Goal: Task Accomplishment & Management: Use online tool/utility

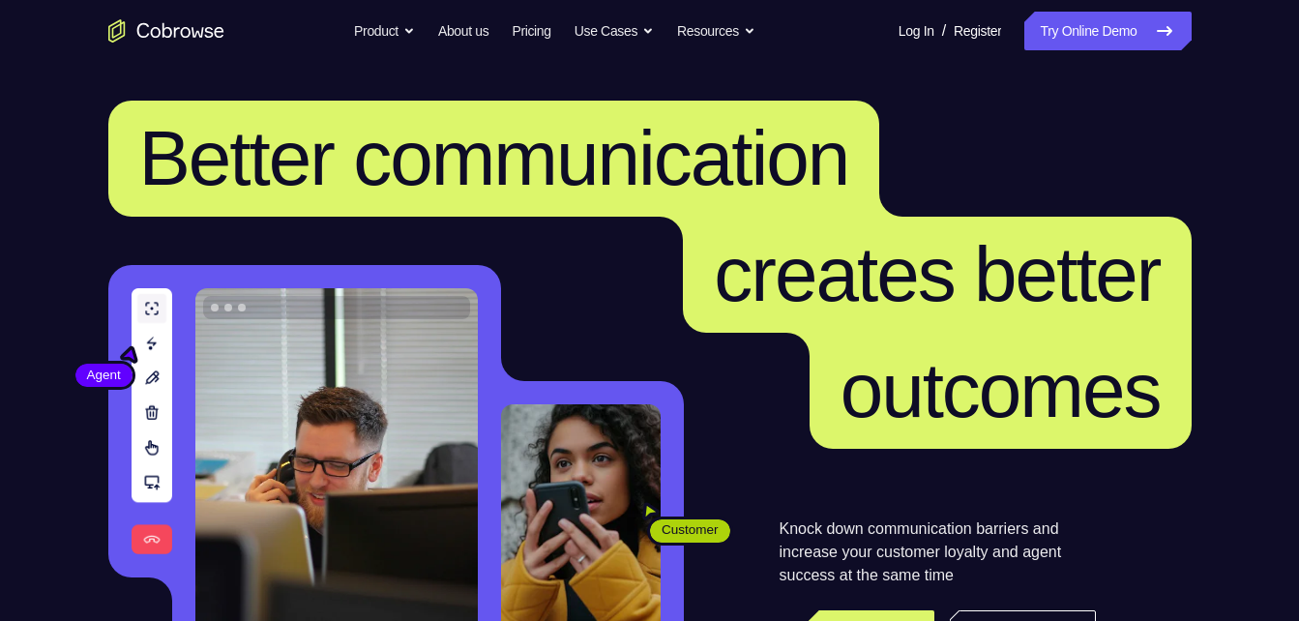
click at [1095, 51] on nav "Go back Powerful, Flexible and Trustworthy. Avoid all extra friction for both A…" at bounding box center [649, 31] width 1299 height 62
click at [1095, 48] on link "Try Online Demo" at bounding box center [1107, 31] width 166 height 39
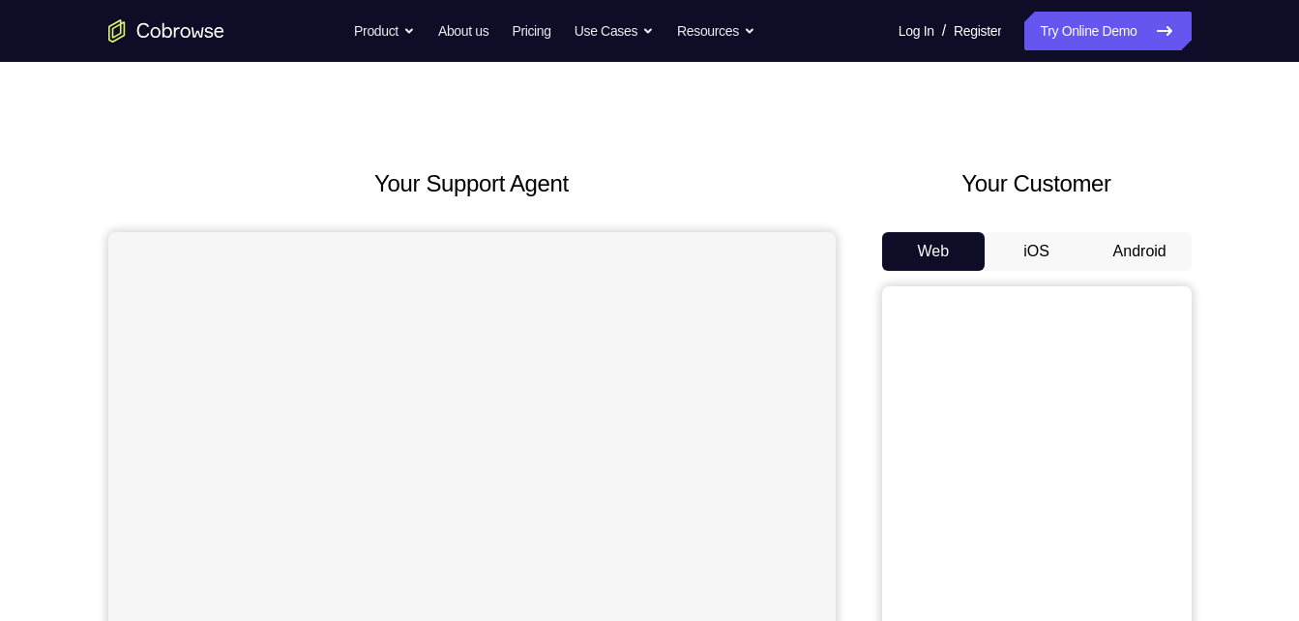
scroll to position [26, 0]
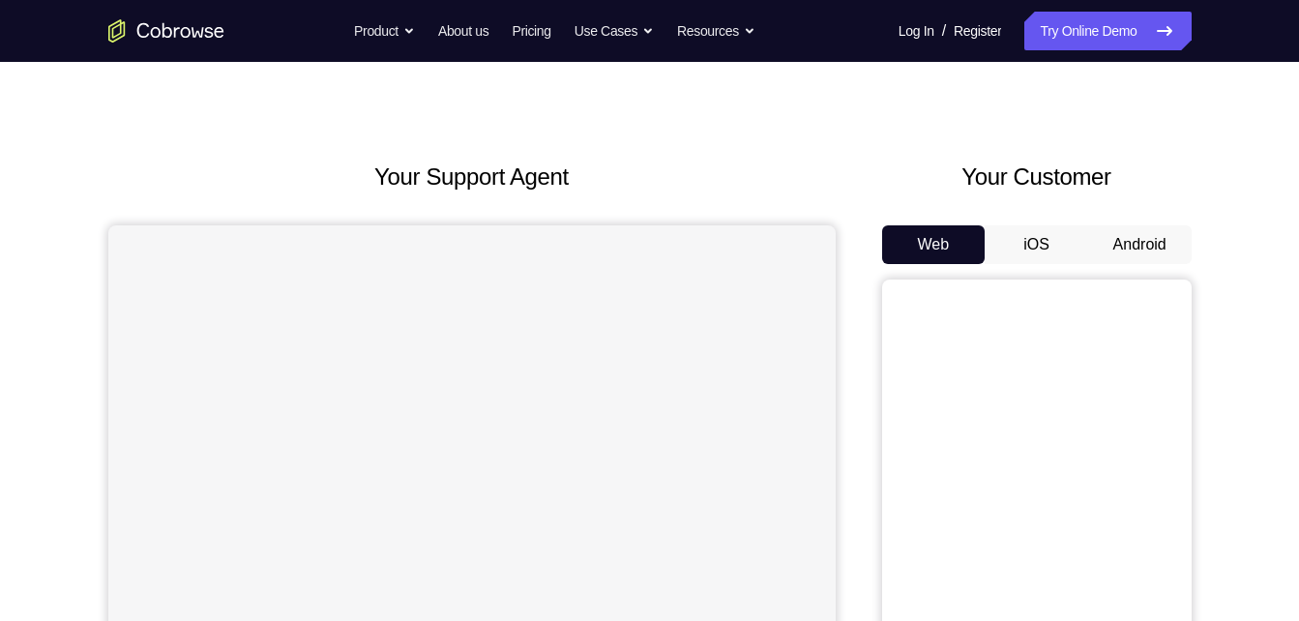
click at [1123, 238] on button "Android" at bounding box center [1139, 244] width 103 height 39
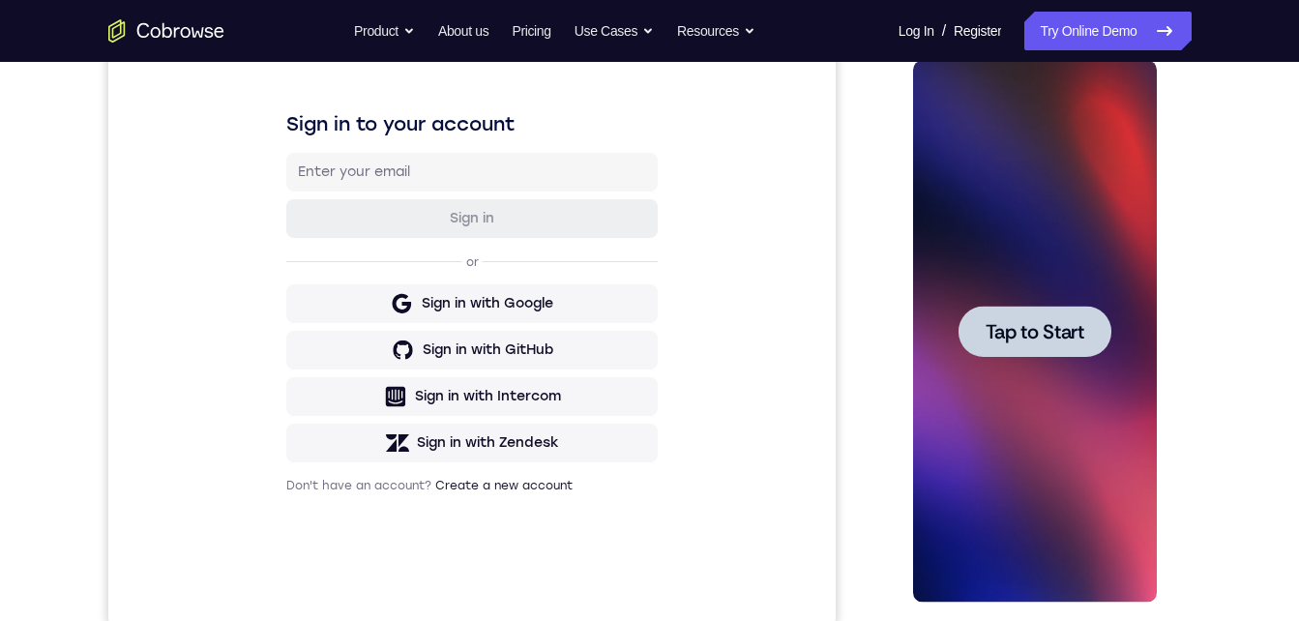
scroll to position [0, 0]
click at [1047, 294] on div at bounding box center [1035, 332] width 244 height 542
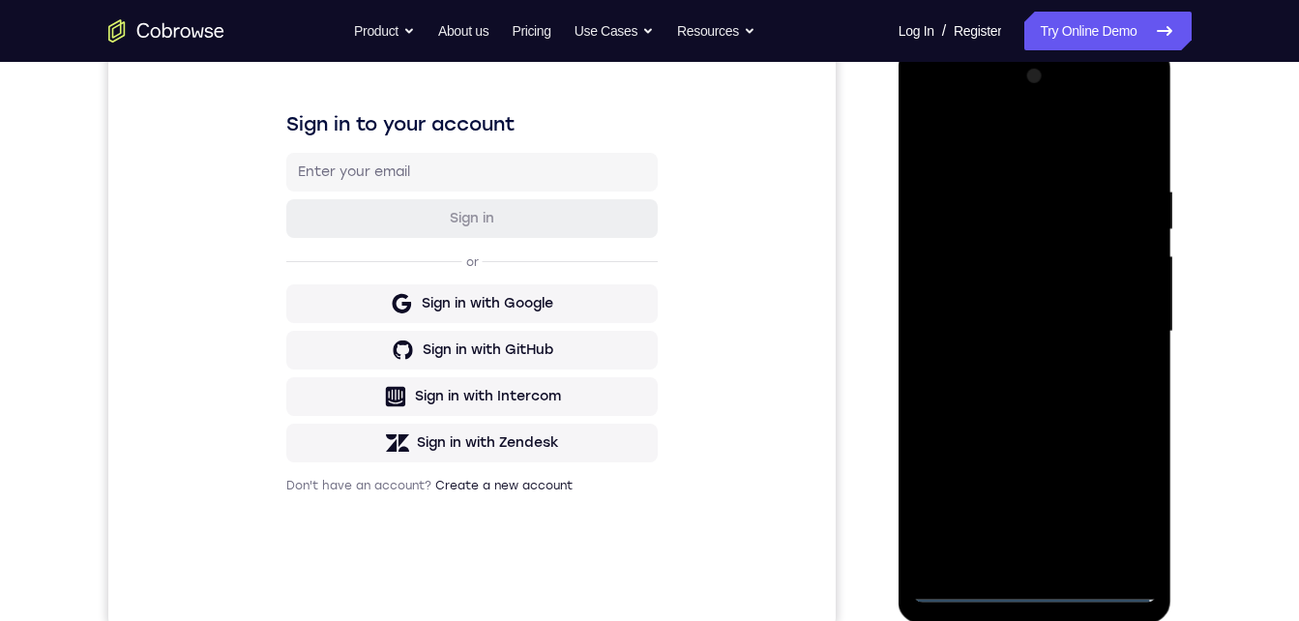
click at [1038, 582] on div at bounding box center [1035, 332] width 244 height 542
click at [1121, 500] on div at bounding box center [1035, 332] width 244 height 542
click at [945, 108] on div at bounding box center [1035, 332] width 244 height 542
click at [1008, 226] on div at bounding box center [1035, 332] width 244 height 542
click at [1022, 284] on div at bounding box center [1035, 332] width 244 height 542
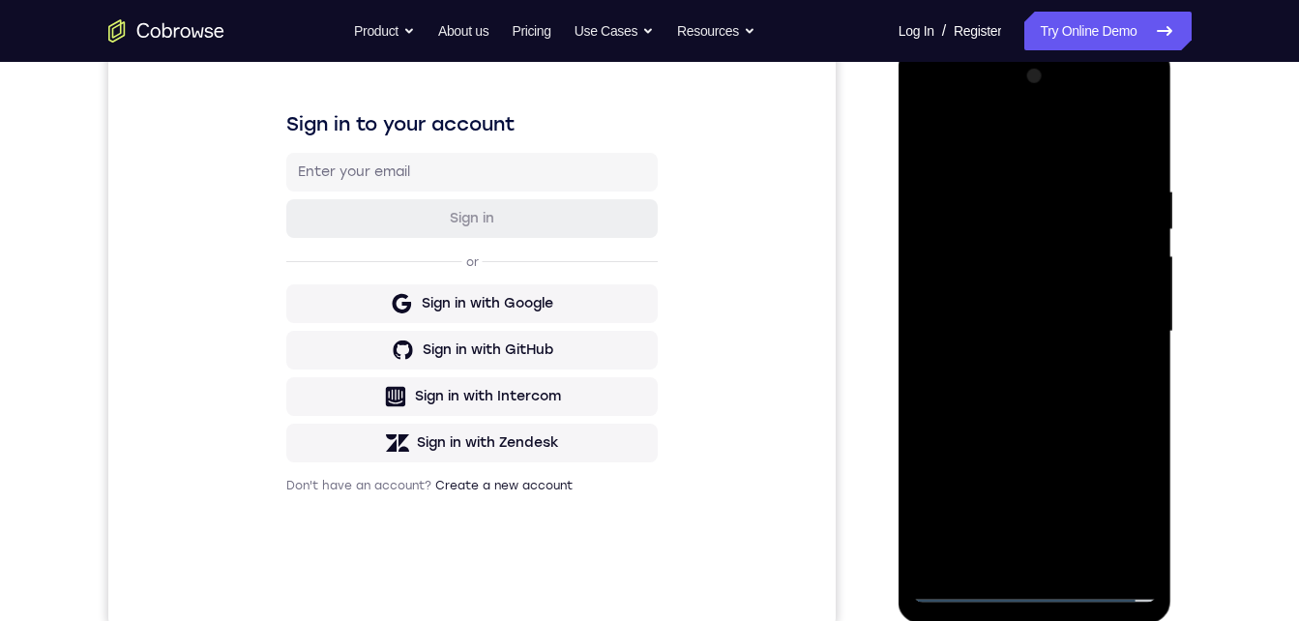
click at [1019, 405] on div at bounding box center [1035, 332] width 244 height 542
click at [1012, 300] on div at bounding box center [1035, 332] width 244 height 542
drag, startPoint x: 1043, startPoint y: 556, endPoint x: 1139, endPoint y: 226, distance: 343.7
click at [1139, 226] on div at bounding box center [1035, 332] width 244 height 542
drag, startPoint x: 1032, startPoint y: 556, endPoint x: 1158, endPoint y: 268, distance: 314.4
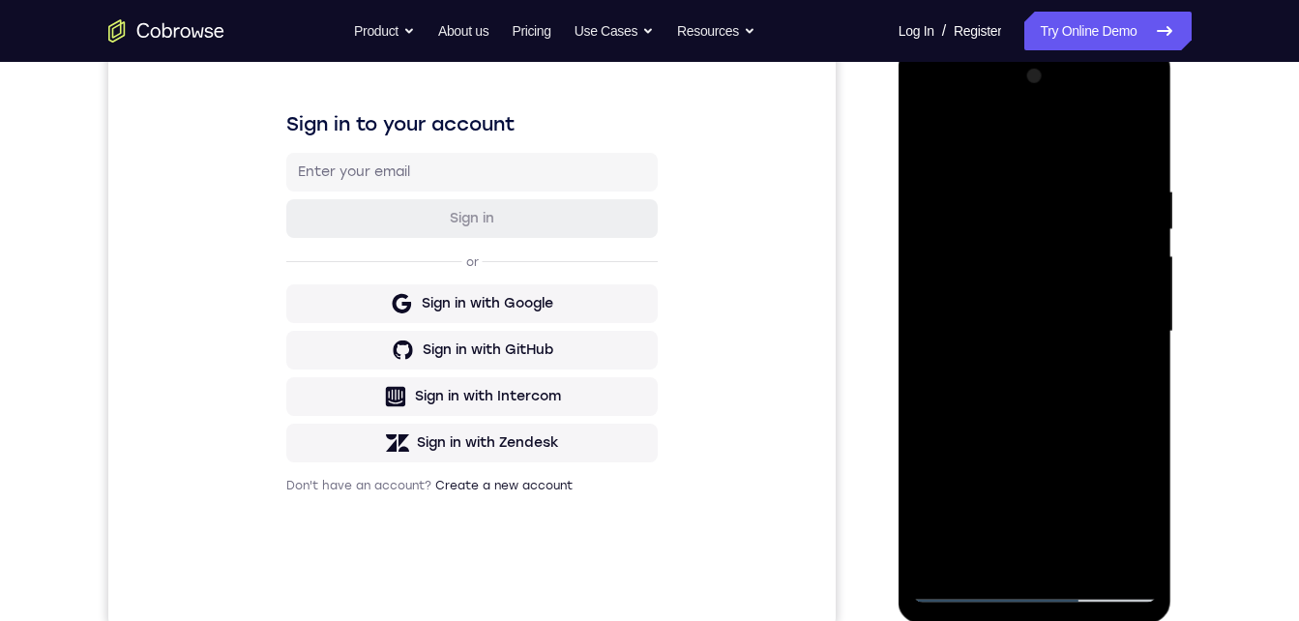
click at [1158, 267] on div at bounding box center [1035, 334] width 274 height 576
drag, startPoint x: 1048, startPoint y: 536, endPoint x: 1146, endPoint y: 291, distance: 263.5
click at [1147, 287] on div at bounding box center [1035, 332] width 244 height 542
drag, startPoint x: 1029, startPoint y: 490, endPoint x: 1115, endPoint y: 189, distance: 313.8
click at [1115, 188] on div at bounding box center [1035, 332] width 244 height 542
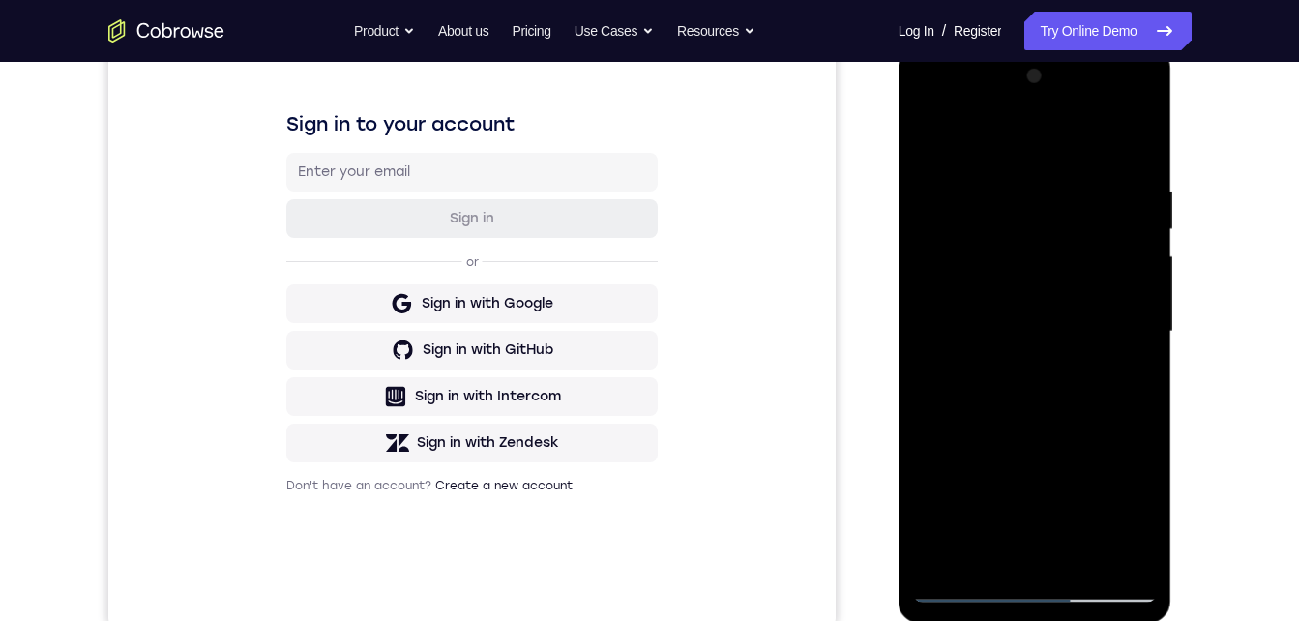
drag, startPoint x: 1021, startPoint y: 522, endPoint x: 1169, endPoint y: 82, distance: 464.3
click at [1169, 77] on div at bounding box center [1035, 334] width 274 height 576
drag, startPoint x: 1069, startPoint y: 234, endPoint x: 1069, endPoint y: 507, distance: 272.7
click at [1074, 520] on div at bounding box center [1035, 332] width 244 height 542
click at [967, 321] on div at bounding box center [1035, 332] width 244 height 542
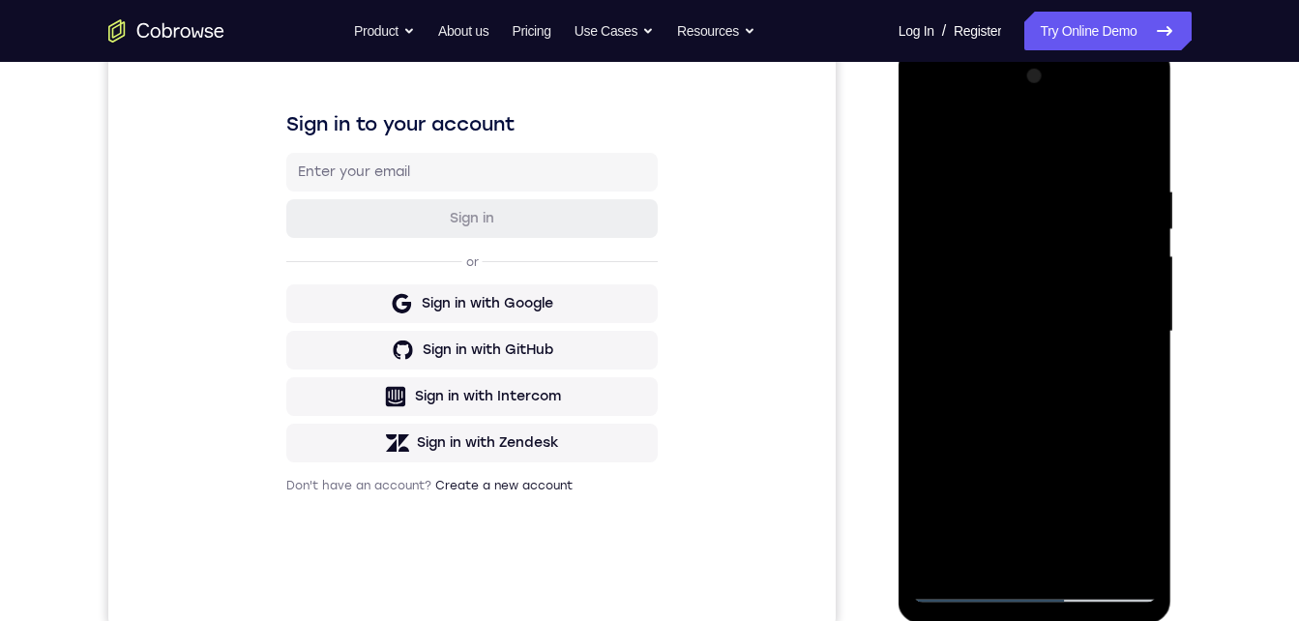
click at [967, 321] on div at bounding box center [1035, 332] width 244 height 542
click at [1104, 301] on div at bounding box center [1035, 332] width 244 height 542
drag, startPoint x: 1021, startPoint y: 550, endPoint x: 1167, endPoint y: 372, distance: 230.2
click at [1174, 206] on html "Online web based iOS Simulators and Android Emulators. Run iPhone, iPad, Mobile…" at bounding box center [1036, 336] width 276 height 580
drag, startPoint x: 1055, startPoint y: 566, endPoint x: 1170, endPoint y: 304, distance: 286.3
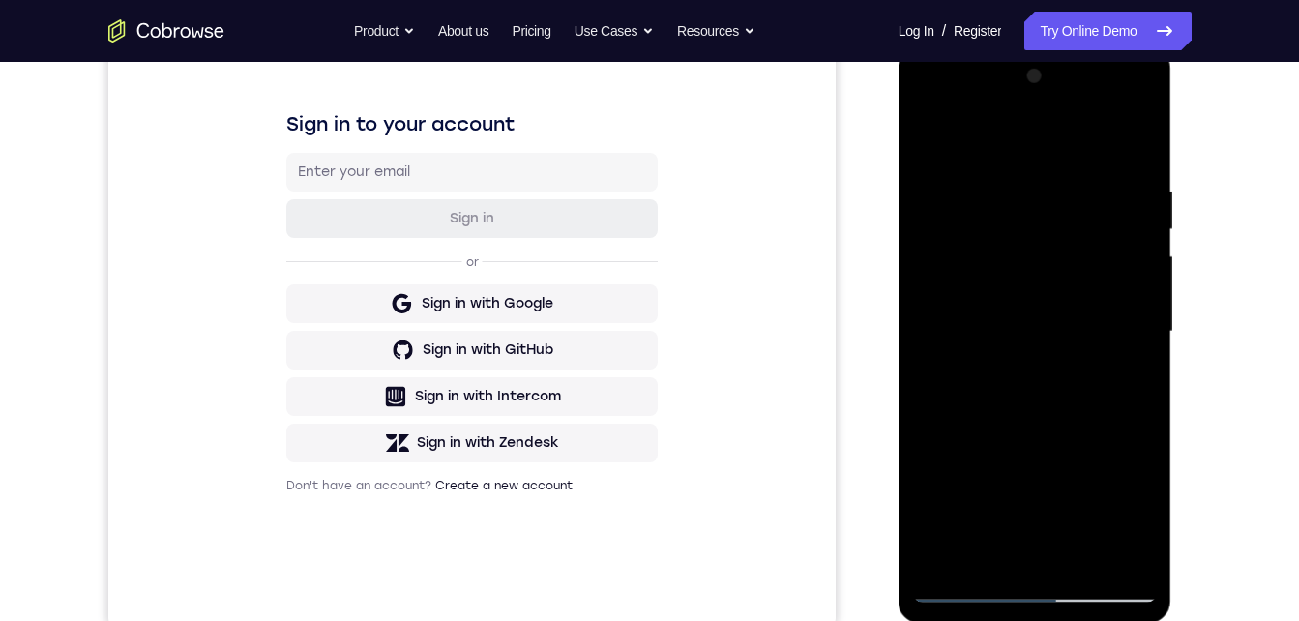
click at [1174, 171] on html "Online web based iOS Simulators and Android Emulators. Run iPhone, iPad, Mobile…" at bounding box center [1036, 336] width 276 height 580
click at [1057, 476] on div at bounding box center [1035, 332] width 244 height 542
drag, startPoint x: 1057, startPoint y: 476, endPoint x: 1123, endPoint y: 304, distance: 184.3
click at [1129, 287] on div at bounding box center [1035, 332] width 244 height 542
click at [971, 579] on div at bounding box center [1035, 332] width 244 height 542
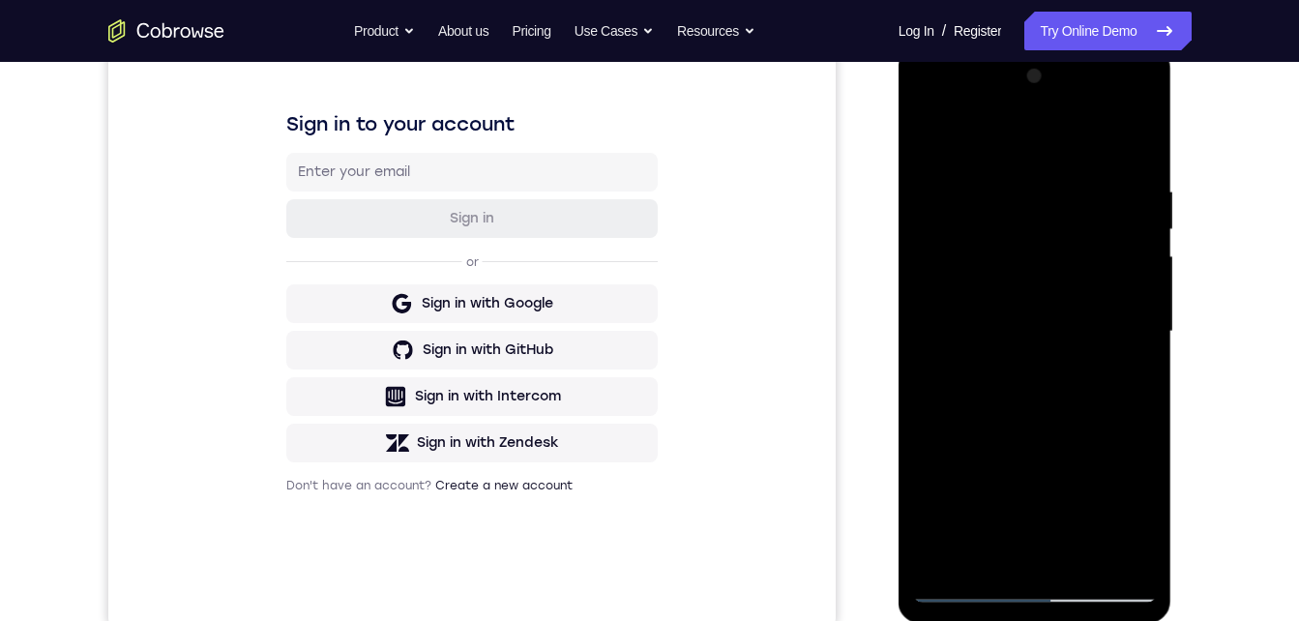
click at [963, 584] on div at bounding box center [1035, 332] width 244 height 542
click at [1109, 304] on div at bounding box center [1035, 332] width 244 height 542
drag, startPoint x: 1044, startPoint y: 492, endPoint x: 1153, endPoint y: 153, distance: 356.6
click at [1153, 152] on div at bounding box center [1035, 332] width 244 height 542
drag, startPoint x: 1026, startPoint y: 567, endPoint x: 1173, endPoint y: 378, distance: 239.1
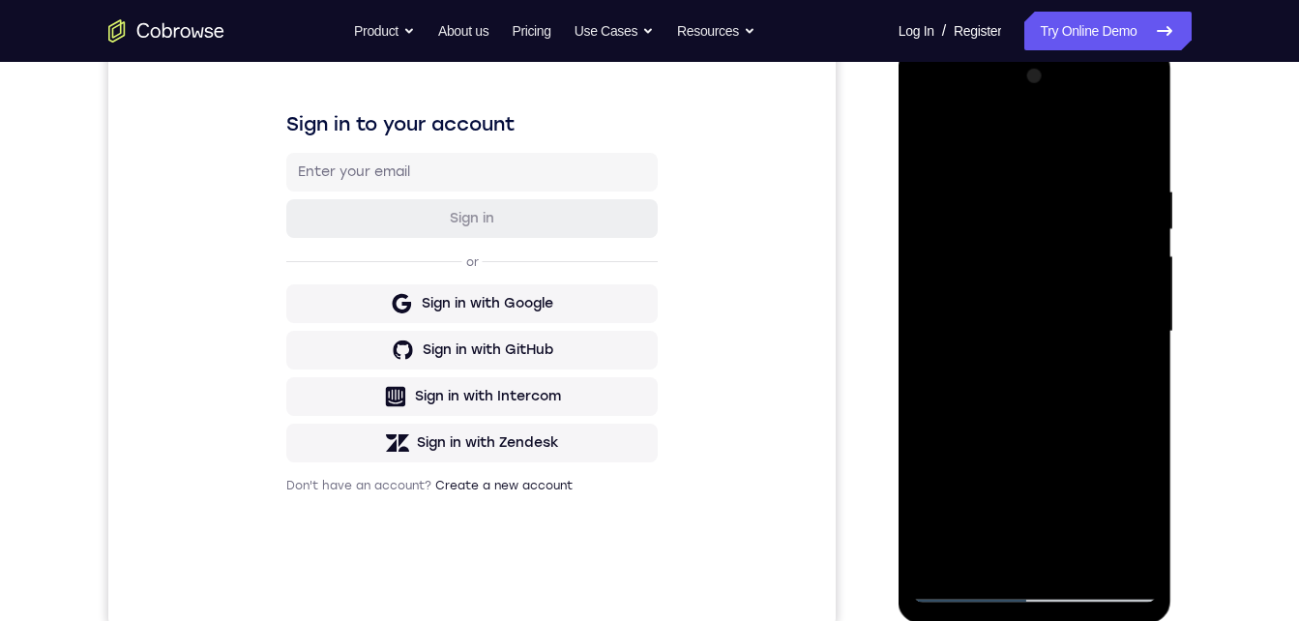
click at [1174, 264] on html "Online web based iOS Simulators and Android Emulators. Run iPhone, iPad, Mobile…" at bounding box center [1036, 336] width 276 height 580
drag, startPoint x: 1068, startPoint y: 531, endPoint x: 1168, endPoint y: 371, distance: 188.6
click at [1174, 237] on html "Online web based iOS Simulators and Android Emulators. Run iPhone, iPad, Mobile…" at bounding box center [1036, 336] width 276 height 580
drag, startPoint x: 1022, startPoint y: 537, endPoint x: 1172, endPoint y: 278, distance: 299.4
click at [1174, 205] on html "Online web based iOS Simulators and Android Emulators. Run iPhone, iPad, Mobile…" at bounding box center [1036, 336] width 276 height 580
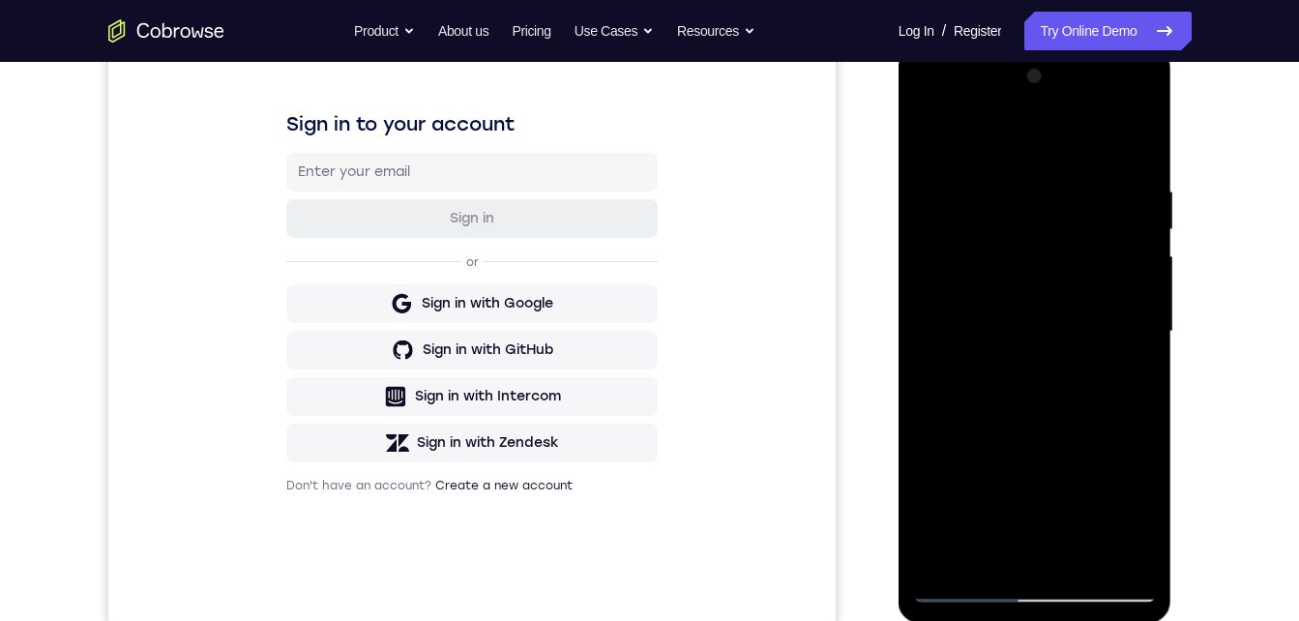
drag, startPoint x: 1050, startPoint y: 515, endPoint x: 1165, endPoint y: 389, distance: 171.2
click at [1174, 192] on html "Online web based iOS Simulators and Android Emulators. Run iPhone, iPad, Mobile…" at bounding box center [1036, 336] width 276 height 580
drag, startPoint x: 1024, startPoint y: 545, endPoint x: 1168, endPoint y: 304, distance: 281.5
click at [1174, 238] on html "Online web based iOS Simulators and Android Emulators. Run iPhone, iPad, Mobile…" at bounding box center [1036, 336] width 276 height 580
drag, startPoint x: 1045, startPoint y: 503, endPoint x: 1170, endPoint y: 244, distance: 288.1
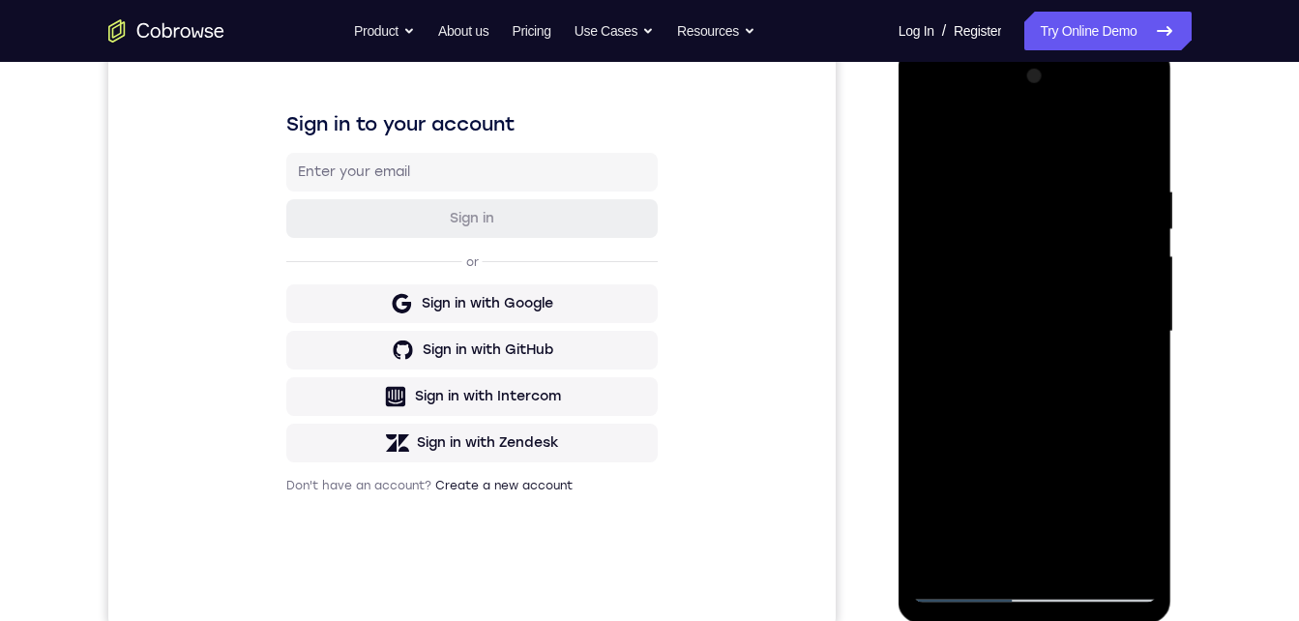
click at [1174, 171] on html "Online web based iOS Simulators and Android Emulators. Run iPhone, iPad, Mobile…" at bounding box center [1036, 336] width 276 height 580
drag, startPoint x: 1019, startPoint y: 513, endPoint x: 1168, endPoint y: 310, distance: 251.1
click at [1174, 167] on html "Online web based iOS Simulators and Android Emulators. Run iPhone, iPad, Mobile…" at bounding box center [1036, 336] width 276 height 580
drag, startPoint x: 1026, startPoint y: 518, endPoint x: 1169, endPoint y: 323, distance: 242.2
click at [1174, 184] on html "Online web based iOS Simulators and Android Emulators. Run iPhone, iPad, Mobile…" at bounding box center [1036, 336] width 276 height 580
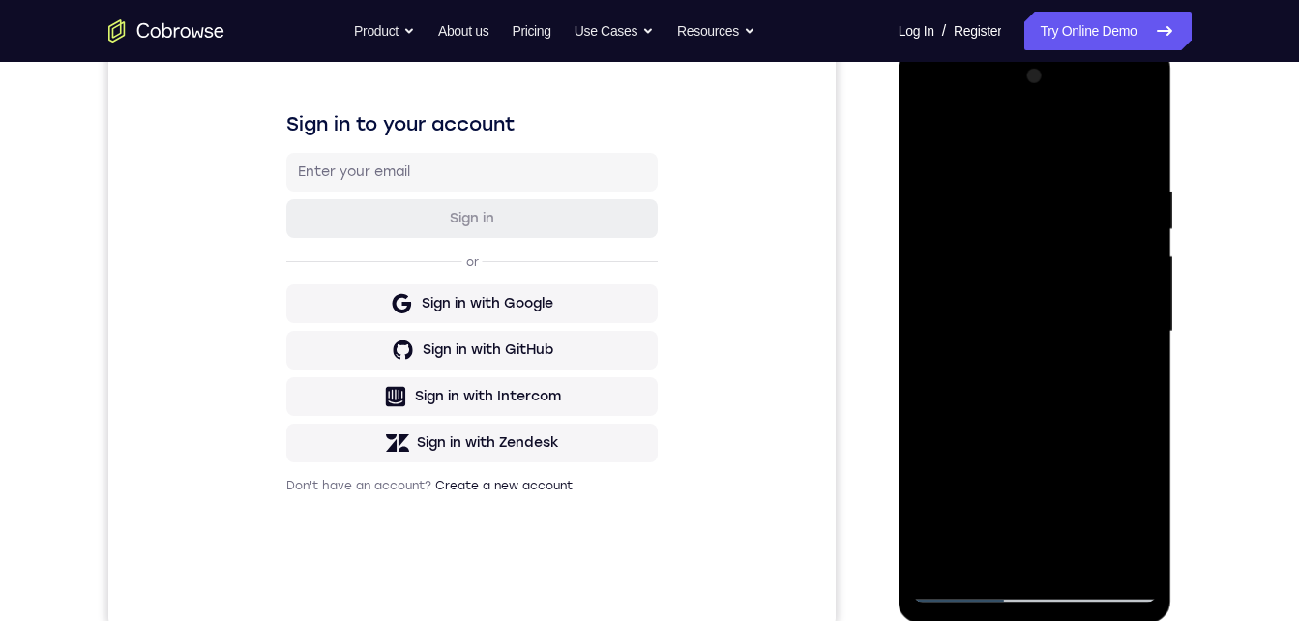
drag, startPoint x: 1009, startPoint y: 526, endPoint x: 1034, endPoint y: 162, distance: 364.5
click at [1034, 156] on div at bounding box center [1035, 332] width 244 height 542
drag, startPoint x: 1019, startPoint y: 539, endPoint x: 1045, endPoint y: 363, distance: 177.8
click at [1045, 363] on div at bounding box center [1035, 332] width 244 height 542
click at [981, 320] on div at bounding box center [1035, 332] width 244 height 542
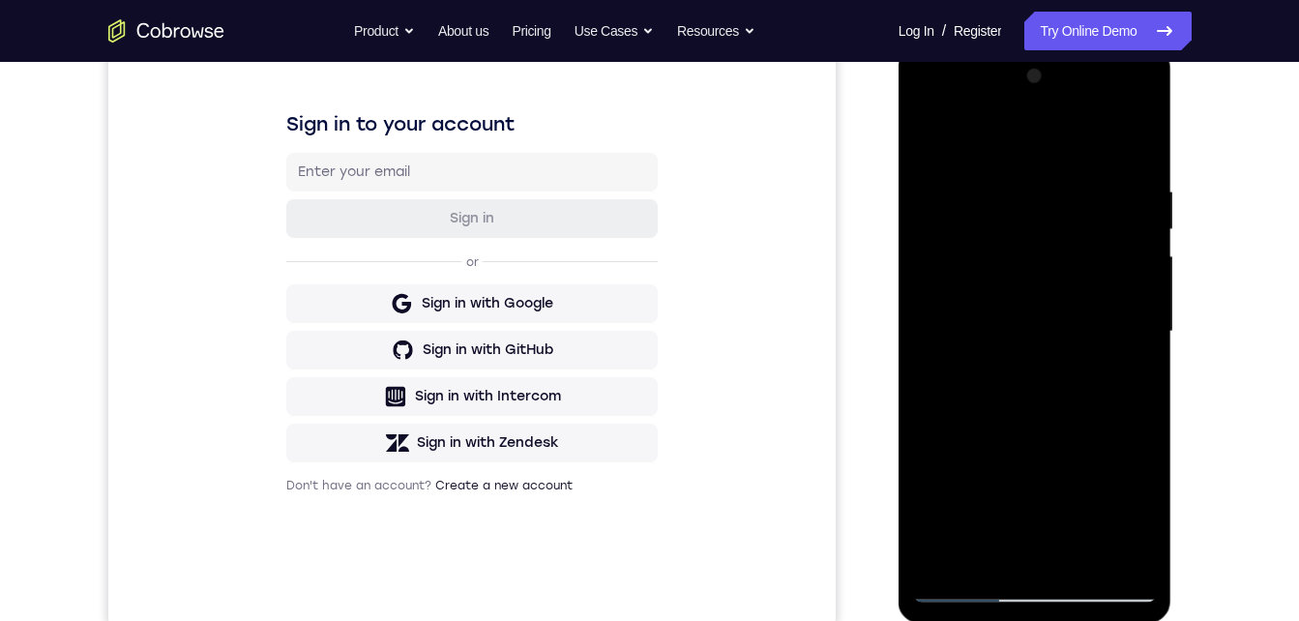
click at [1107, 295] on div at bounding box center [1035, 332] width 244 height 542
click at [949, 427] on div at bounding box center [1035, 332] width 244 height 542
click at [1108, 308] on div at bounding box center [1035, 332] width 244 height 542
drag, startPoint x: 1060, startPoint y: 508, endPoint x: 2115, endPoint y: 280, distance: 1079.4
click at [1174, 228] on html "Online web based iOS Simulators and Android Emulators. Run iPhone, iPad, Mobile…" at bounding box center [1036, 336] width 276 height 580
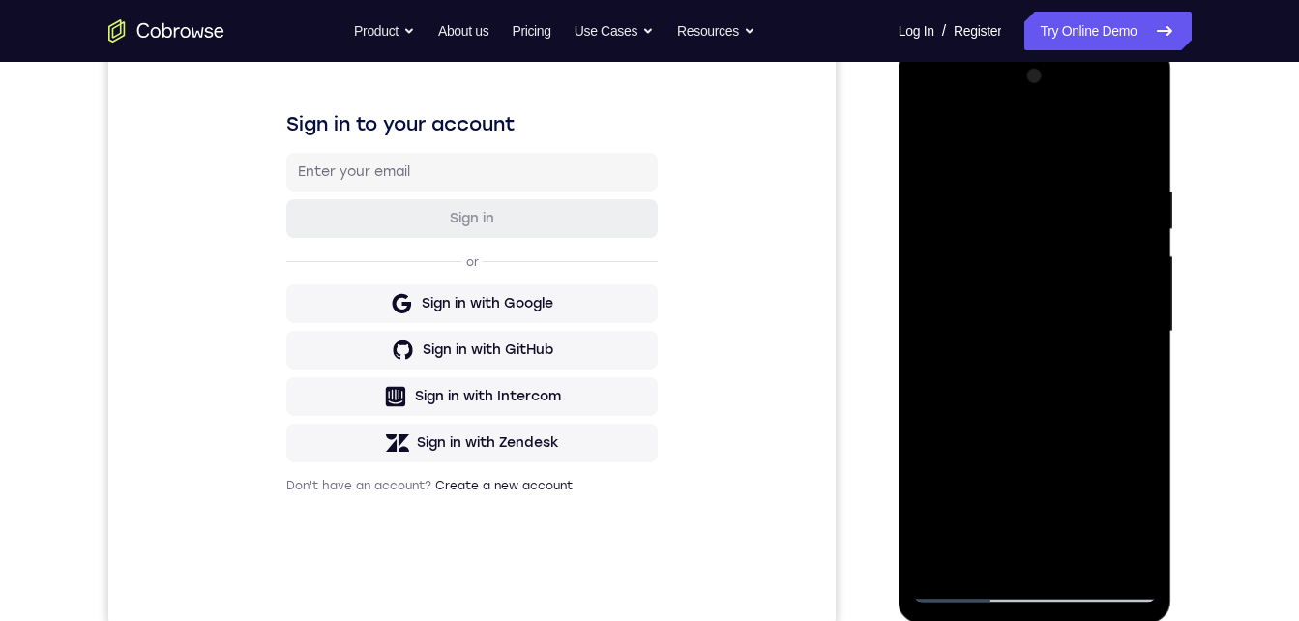
drag, startPoint x: 1013, startPoint y: 574, endPoint x: 1150, endPoint y: 278, distance: 326.3
click at [1158, 259] on div at bounding box center [1035, 334] width 274 height 576
drag, startPoint x: 1030, startPoint y: 549, endPoint x: 2094, endPoint y: 269, distance: 1100.2
click at [1174, 215] on html "Online web based iOS Simulators and Android Emulators. Run iPhone, iPad, Mobile…" at bounding box center [1036, 336] width 276 height 580
drag, startPoint x: 1016, startPoint y: 547, endPoint x: 1164, endPoint y: 309, distance: 280.7
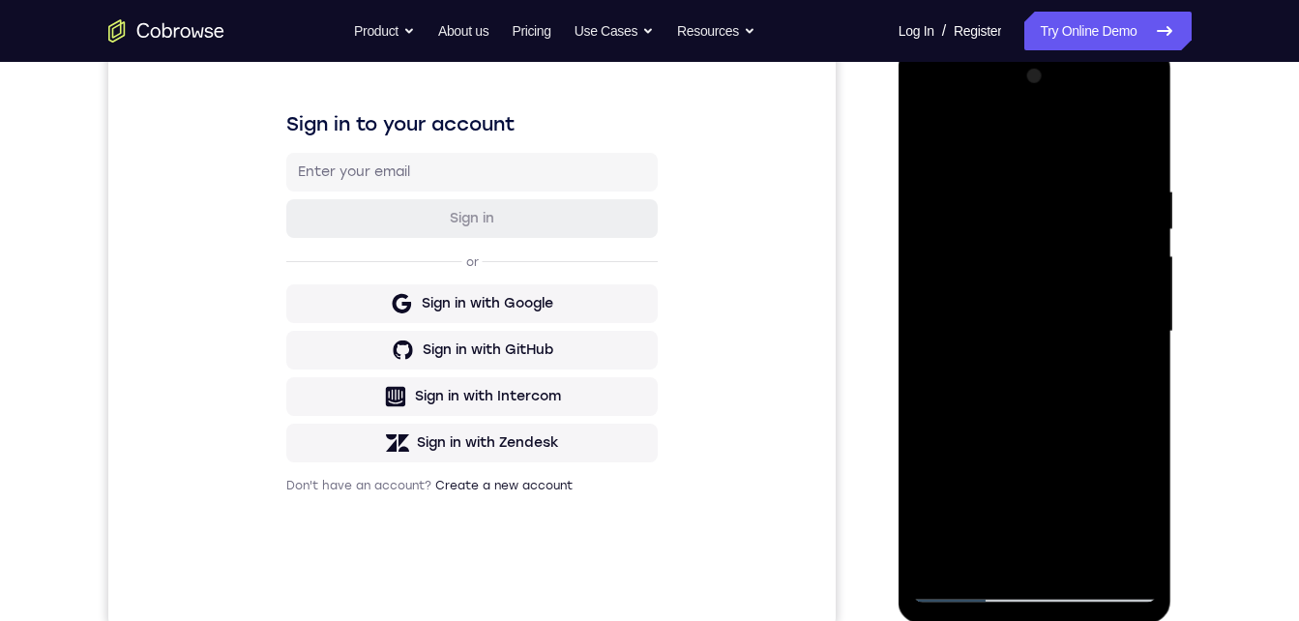
click at [1167, 303] on div at bounding box center [1035, 334] width 274 height 576
drag, startPoint x: 1022, startPoint y: 539, endPoint x: 1167, endPoint y: 266, distance: 308.9
click at [1168, 263] on div at bounding box center [1035, 334] width 274 height 576
drag, startPoint x: 1017, startPoint y: 548, endPoint x: 1169, endPoint y: 270, distance: 317.2
click at [1174, 213] on html "Online web based iOS Simulators and Android Emulators. Run iPhone, iPad, Mobile…" at bounding box center [1036, 336] width 276 height 580
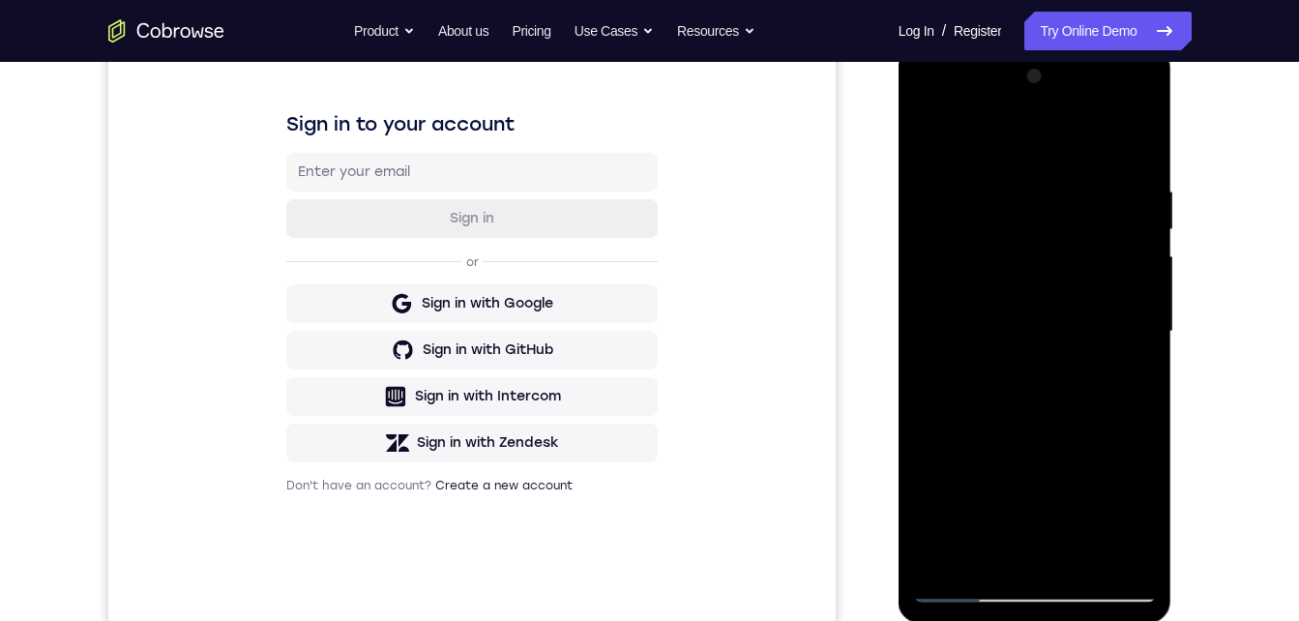
drag, startPoint x: 1022, startPoint y: 545, endPoint x: 1142, endPoint y: 331, distance: 245.9
click at [1152, 316] on div at bounding box center [1035, 332] width 244 height 542
drag, startPoint x: 1054, startPoint y: 380, endPoint x: 1081, endPoint y: 561, distance: 182.9
click at [1081, 568] on div at bounding box center [1035, 332] width 244 height 542
click at [1055, 320] on div at bounding box center [1035, 332] width 244 height 542
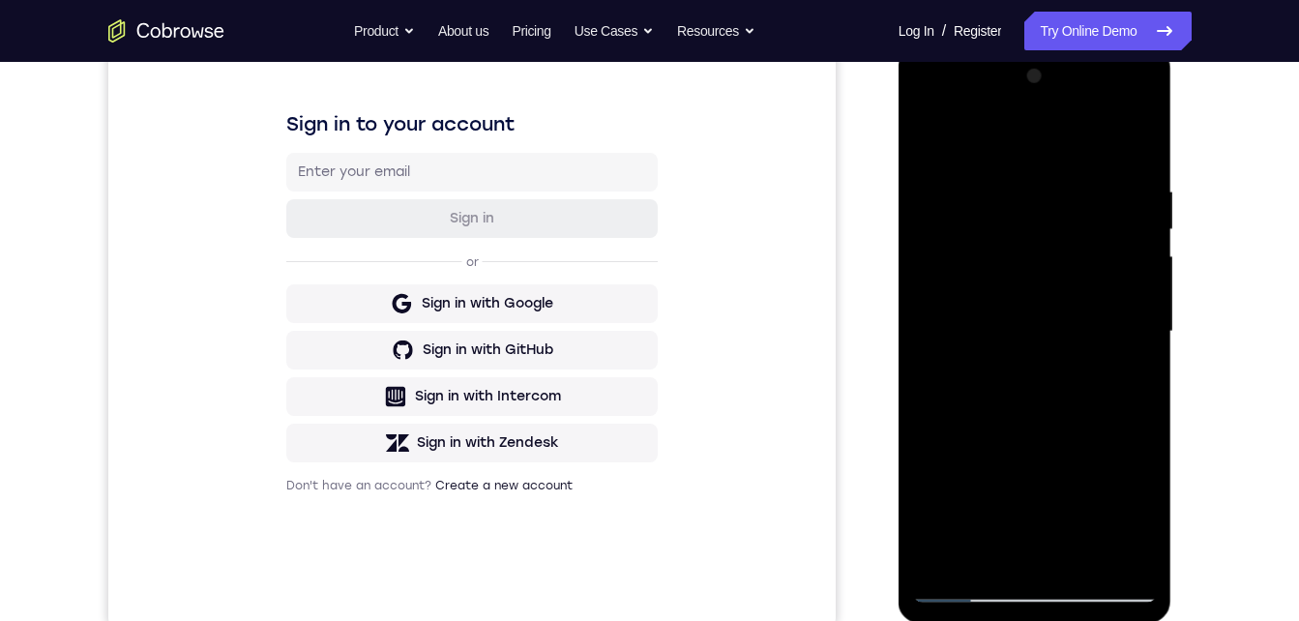
drag, startPoint x: 1034, startPoint y: 570, endPoint x: 1170, endPoint y: 325, distance: 280.1
click at [1174, 267] on html "Online web based iOS Simulators and Android Emulators. Run iPhone, iPad, Mobile…" at bounding box center [1036, 336] width 276 height 580
drag, startPoint x: 1047, startPoint y: 537, endPoint x: 1087, endPoint y: 613, distance: 86.1
click at [1087, 620] on html "Online web based iOS Simulators and Android Emulators. Run iPhone, iPad, Mobile…" at bounding box center [1036, 336] width 276 height 580
click at [1093, 472] on div at bounding box center [1035, 332] width 244 height 542
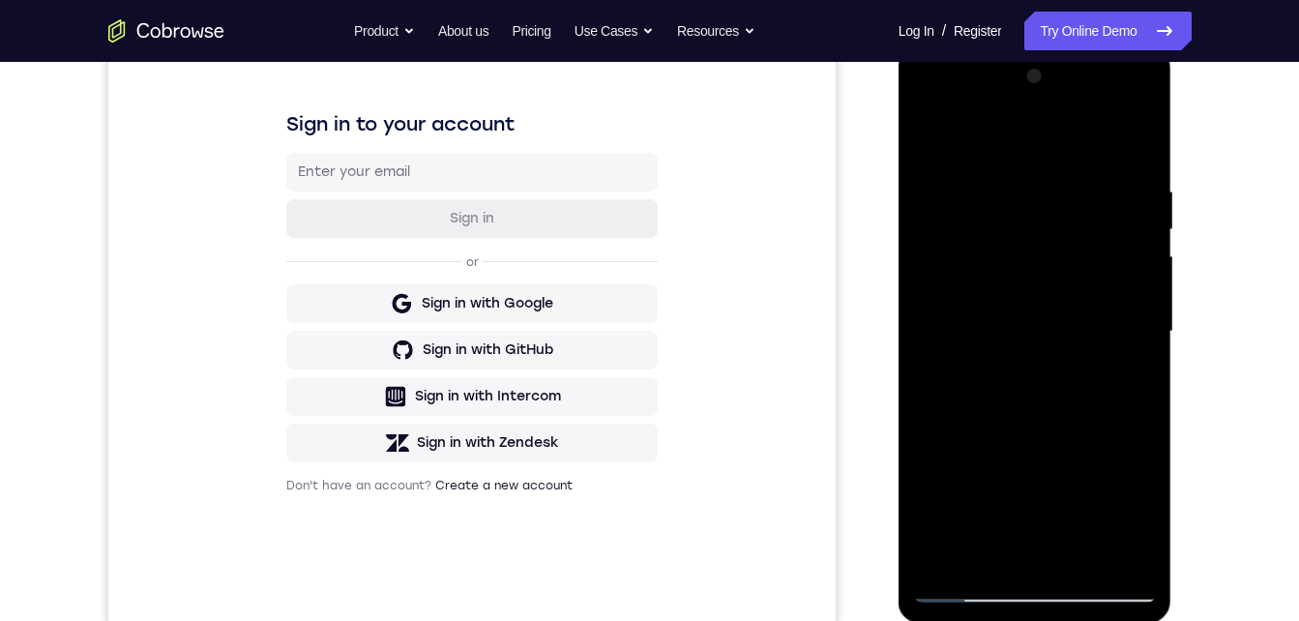
click at [959, 582] on div at bounding box center [1035, 332] width 244 height 542
